Goal: Transaction & Acquisition: Purchase product/service

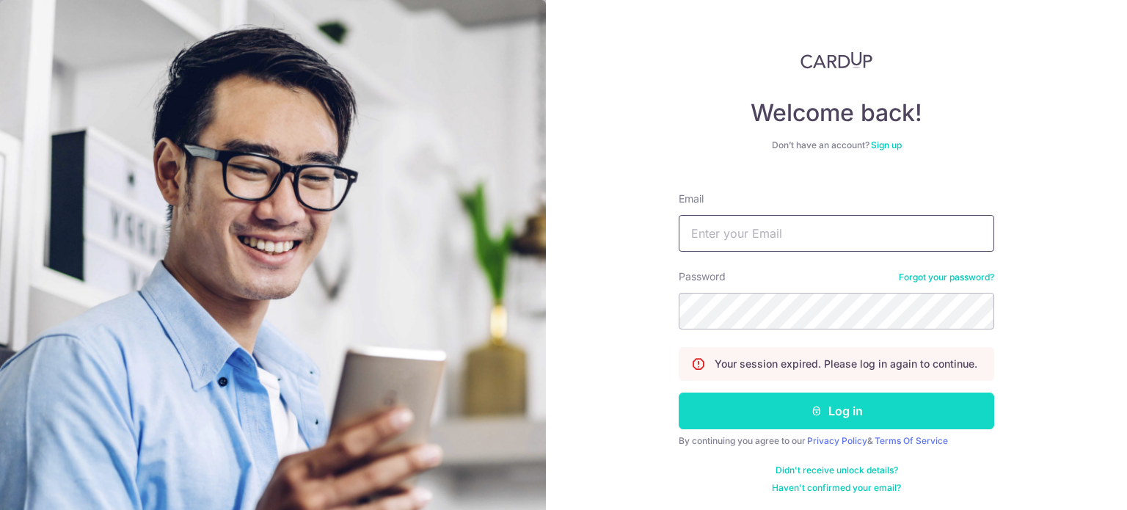
type input "alchemypharm@hotmail.com"
click at [737, 405] on button "Log in" at bounding box center [837, 411] width 316 height 37
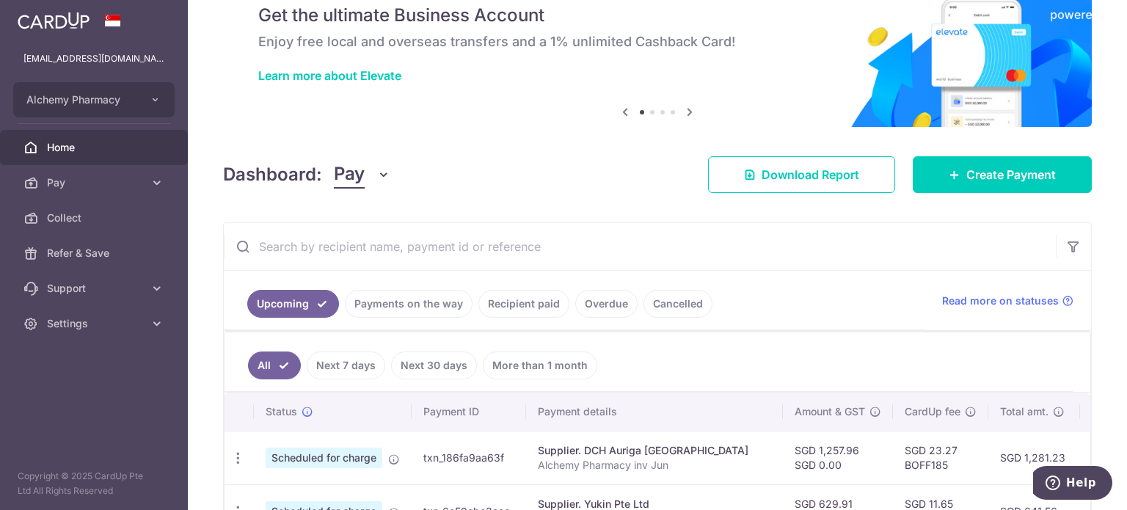
scroll to position [147, 0]
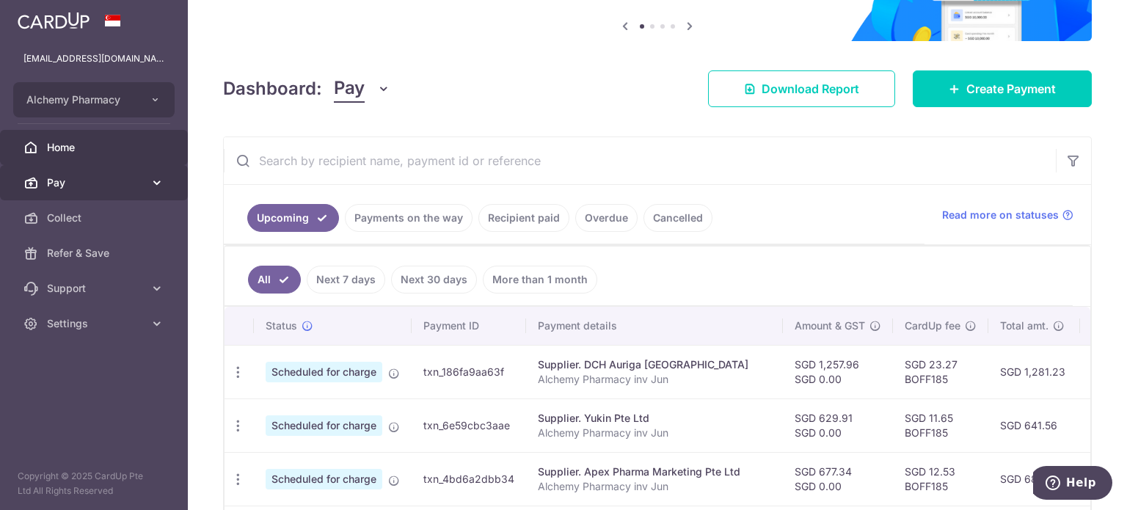
click at [81, 183] on span "Pay" at bounding box center [95, 182] width 97 height 15
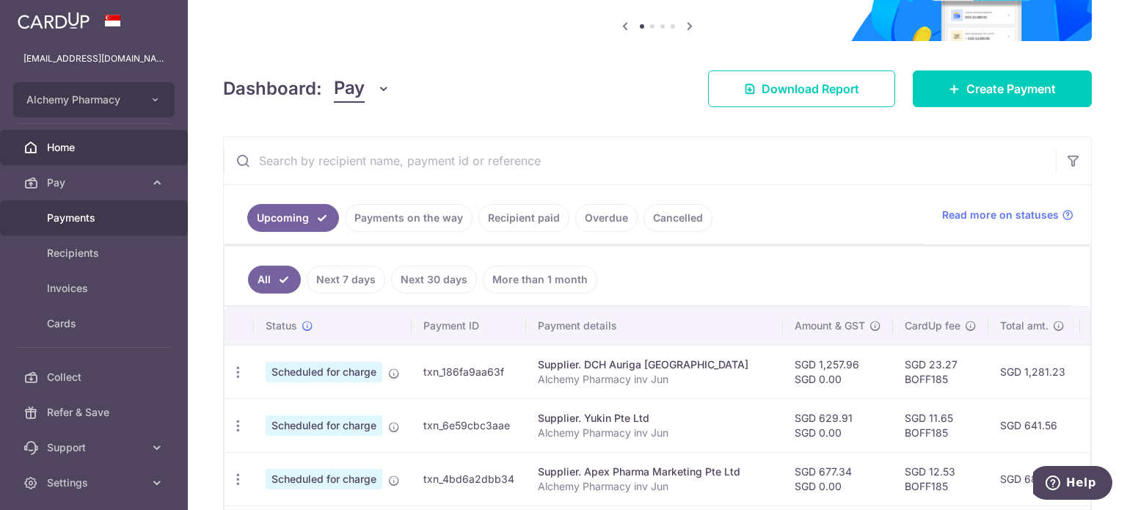
click at [109, 216] on span "Payments" at bounding box center [95, 218] width 97 height 15
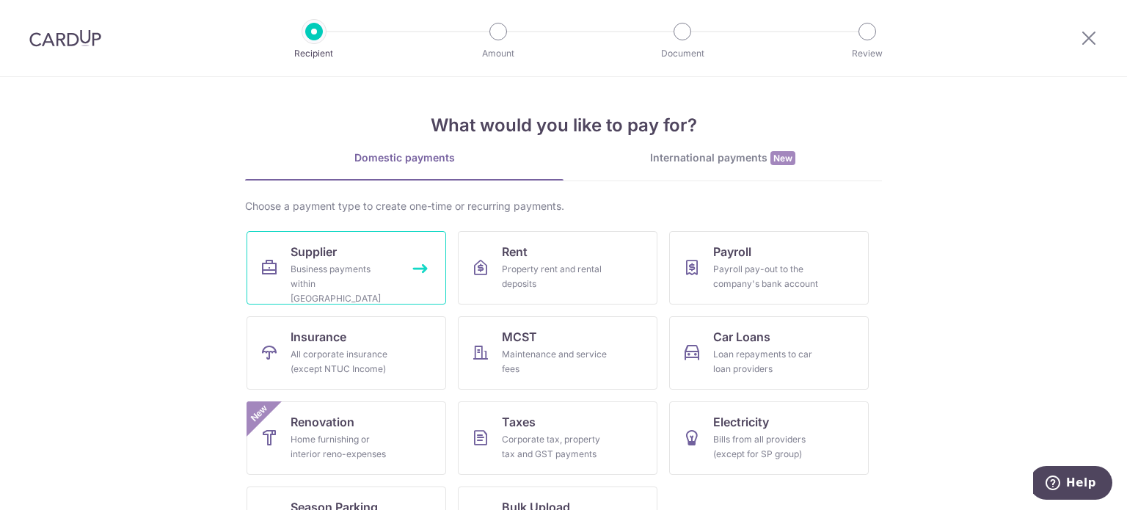
click at [305, 280] on div "Business payments within [GEOGRAPHIC_DATA]" at bounding box center [344, 284] width 106 height 44
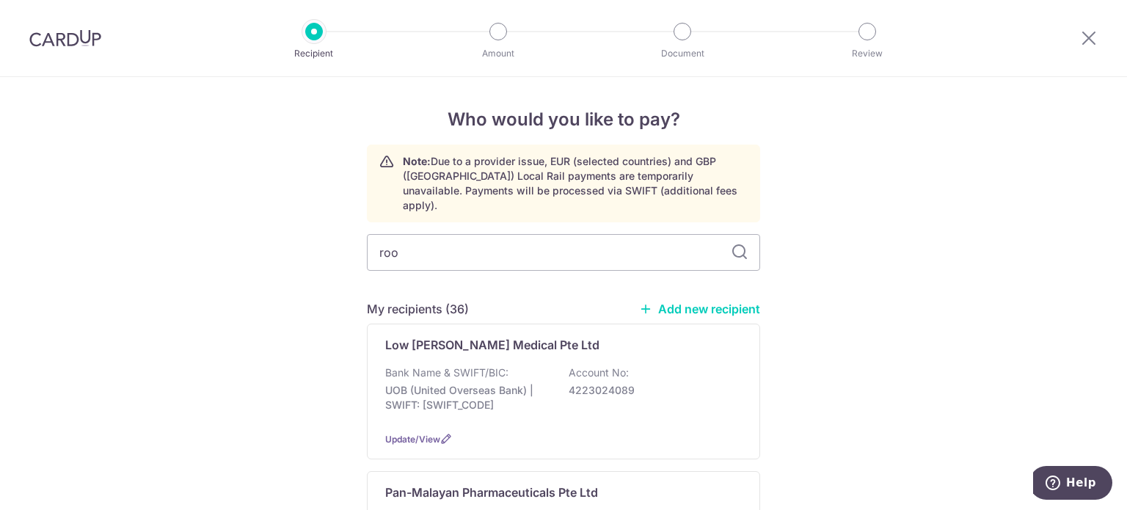
type input "root"
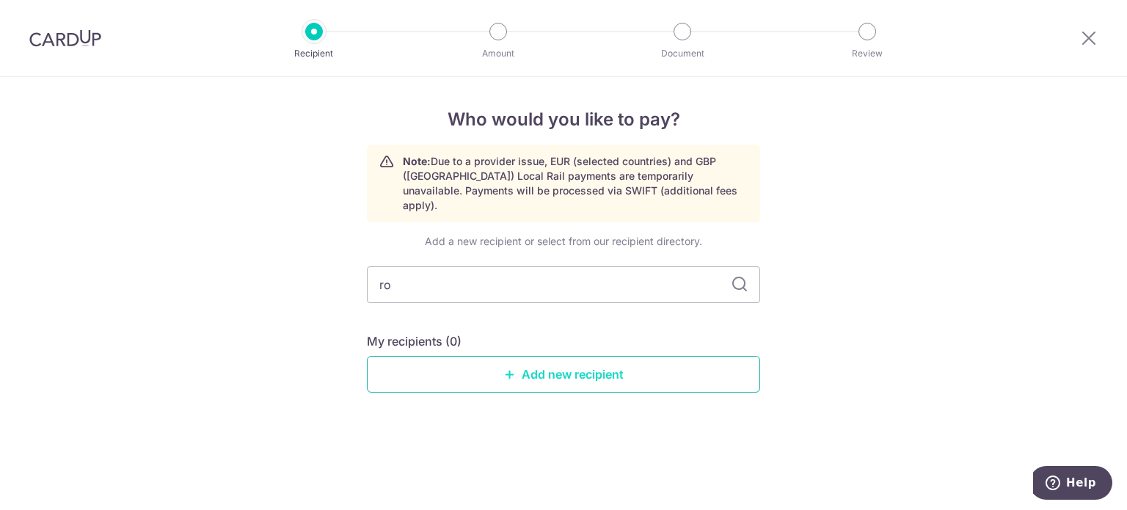
type input "r"
type input "root"
